Goal: Information Seeking & Learning: Understand process/instructions

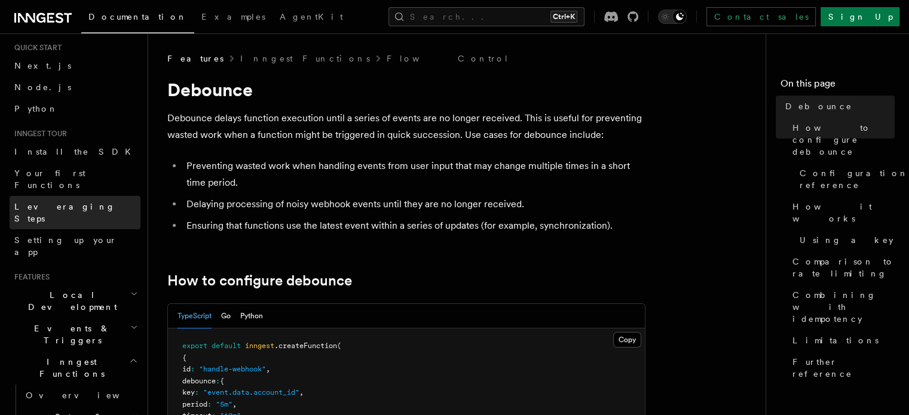
scroll to position [60, 0]
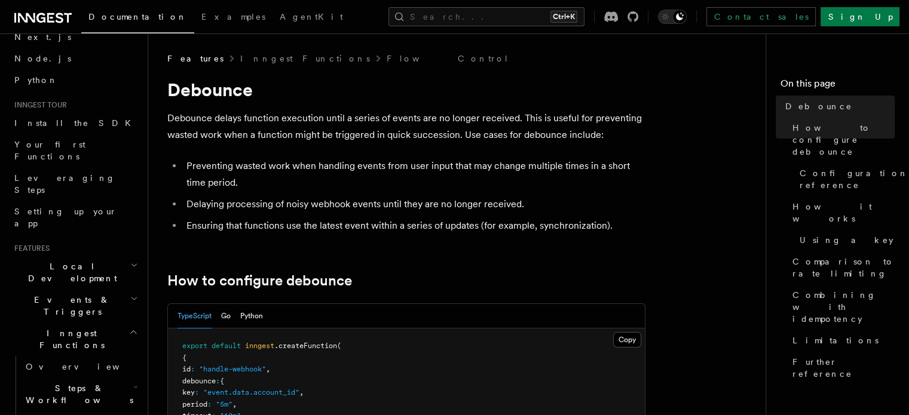
click at [129, 328] on icon "button" at bounding box center [133, 333] width 9 height 10
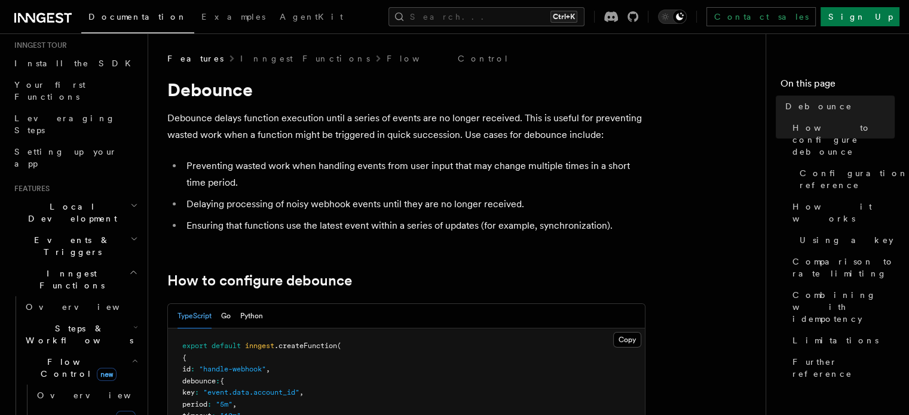
scroll to position [179, 0]
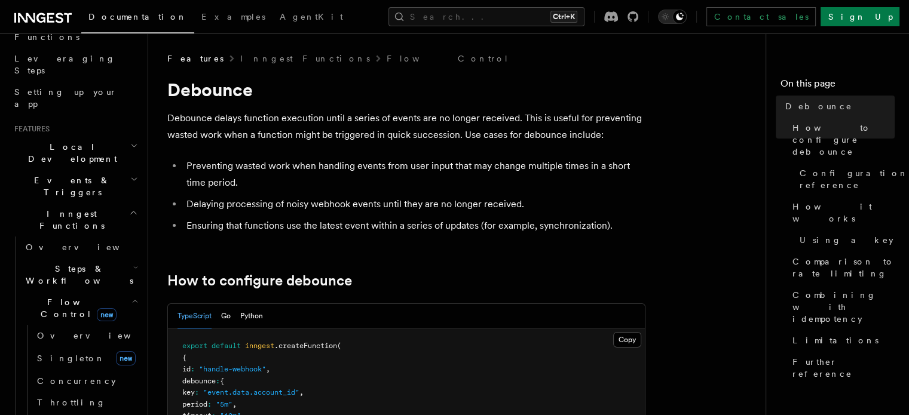
click at [129, 208] on icon "button" at bounding box center [133, 213] width 9 height 10
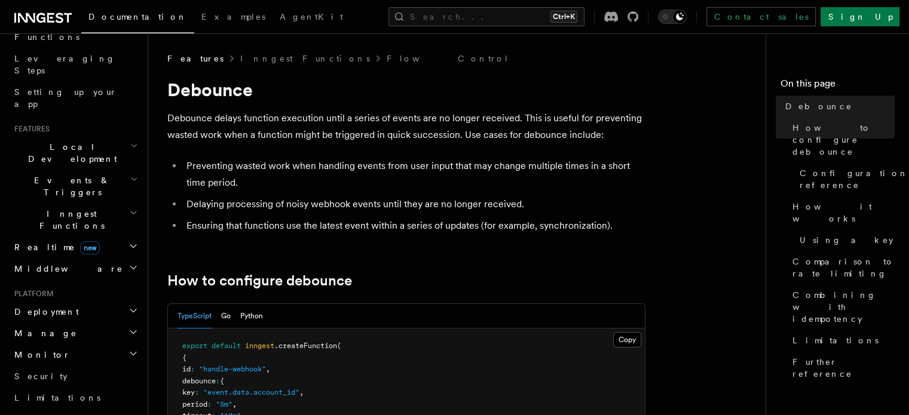
click at [129, 208] on icon "button" at bounding box center [133, 213] width 9 height 10
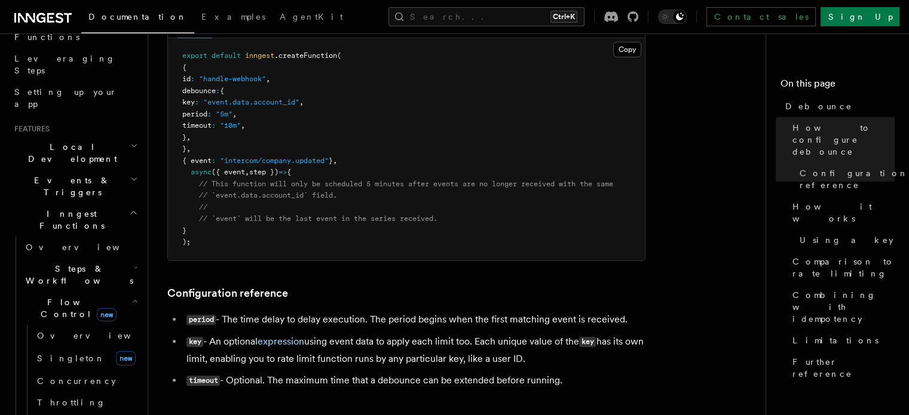
scroll to position [239, 0]
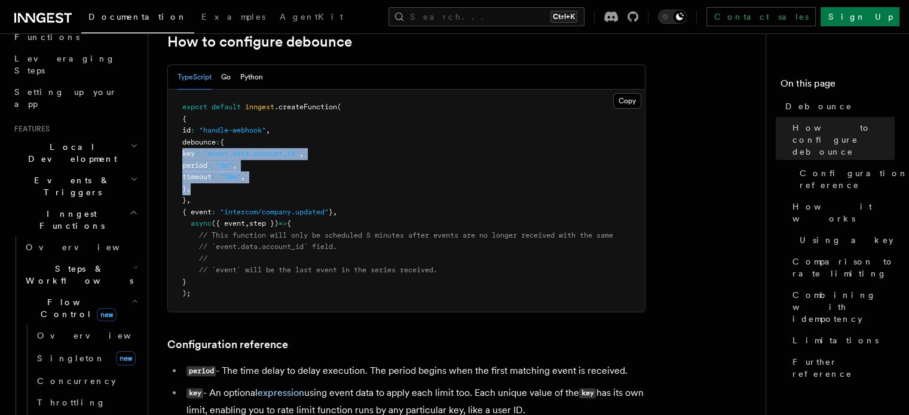
drag, startPoint x: 246, startPoint y: 191, endPoint x: 176, endPoint y: 154, distance: 80.0
click at [176, 154] on pre "export default inngest .createFunction ( { id : "handle-webhook" , debounce : {…" at bounding box center [406, 201] width 477 height 222
click at [195, 133] on span ":" at bounding box center [193, 130] width 4 height 8
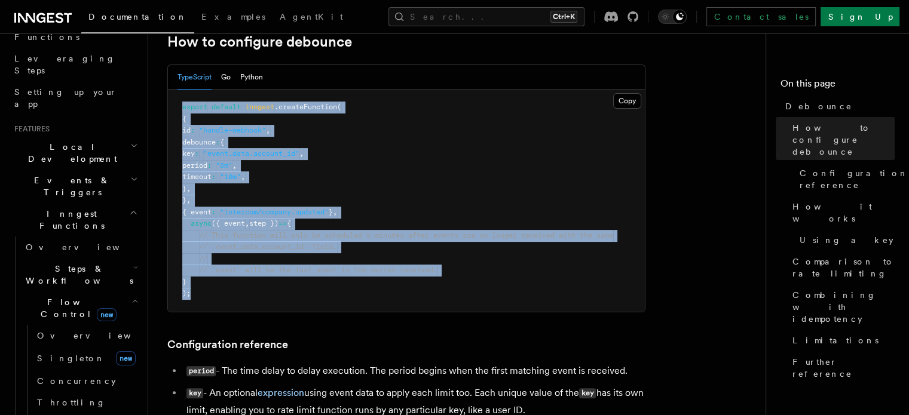
drag, startPoint x: 183, startPoint y: 108, endPoint x: 238, endPoint y: 305, distance: 205.4
click at [238, 305] on pre "export default inngest .createFunction ( { id : "handle-webhook" , debounce : {…" at bounding box center [406, 201] width 477 height 222
copy code "export default inngest .createFunction ( { id : "handle-webhook" , debounce : {…"
